Goal: Task Accomplishment & Management: Use online tool/utility

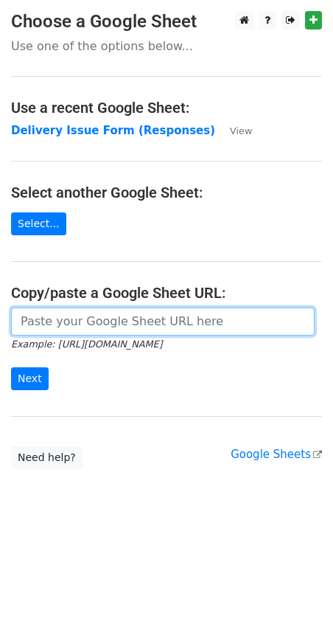
click at [57, 324] on input "url" at bounding box center [163, 321] width 304 height 28
paste input "[URL][DOMAIN_NAME]"
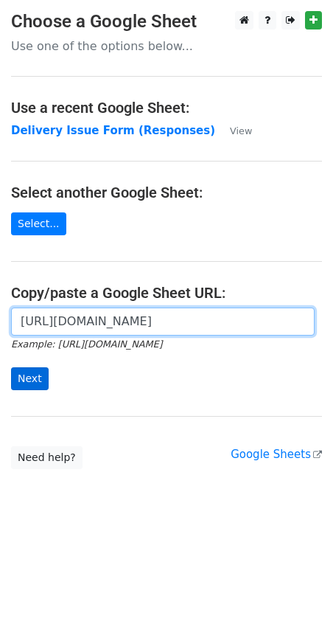
type input "https://docs.google.com/spreadsheets/d/1qQHD5SoE2zCQxW73jNxLPRujqbOdsJS1upL9tDW…"
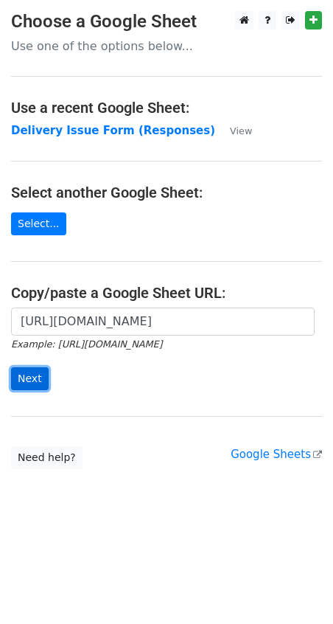
scroll to position [0, 0]
click at [29, 374] on input "Next" at bounding box center [30, 378] width 38 height 23
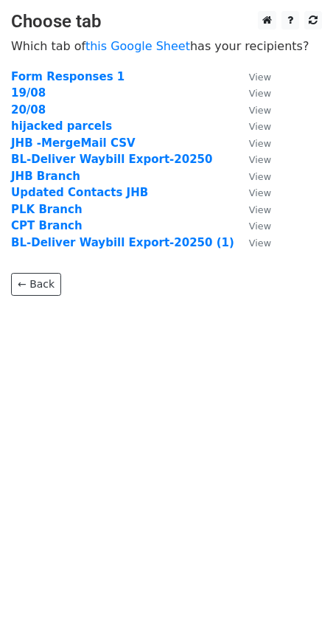
click at [29, 117] on td "20/08" at bounding box center [122, 110] width 223 height 17
click at [32, 111] on strong "20/08" at bounding box center [28, 109] width 35 height 13
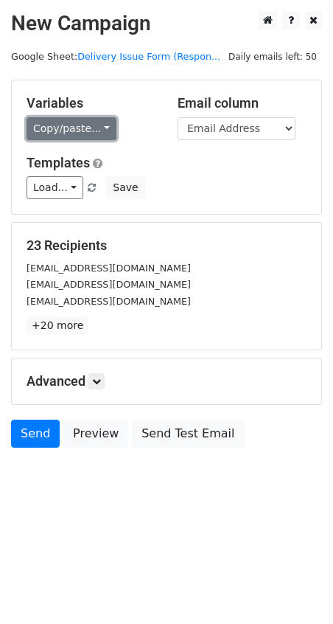
click at [94, 130] on link "Copy/paste..." at bounding box center [72, 128] width 90 height 23
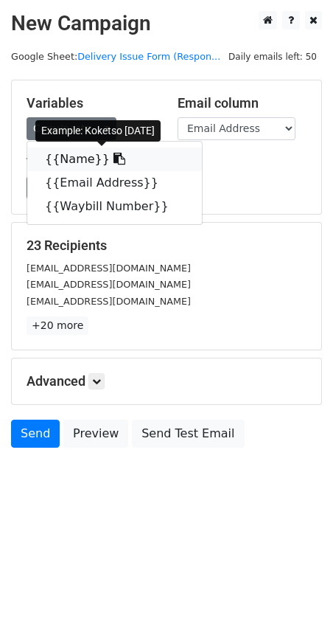
click at [77, 153] on link "{{Name}}" at bounding box center [114, 159] width 175 height 24
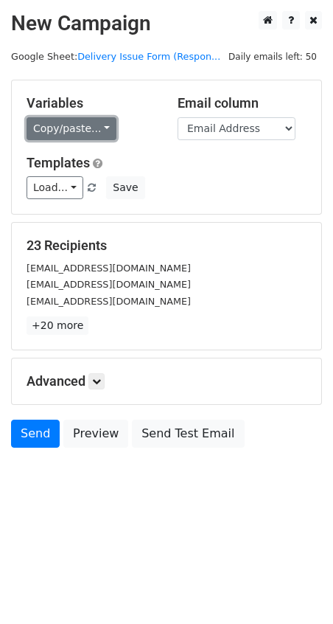
click at [97, 130] on link "Copy/paste..." at bounding box center [72, 128] width 90 height 23
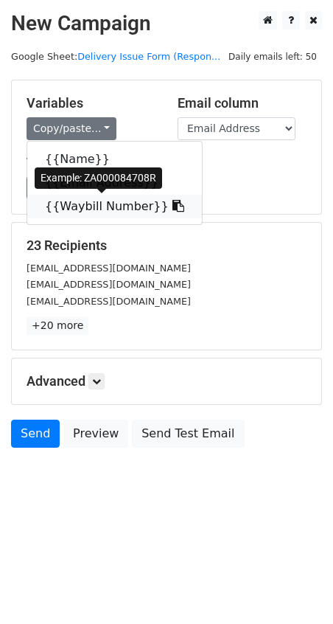
click at [85, 205] on link "{{Waybill Number}}" at bounding box center [114, 207] width 175 height 24
